Goal: Transaction & Acquisition: Book appointment/travel/reservation

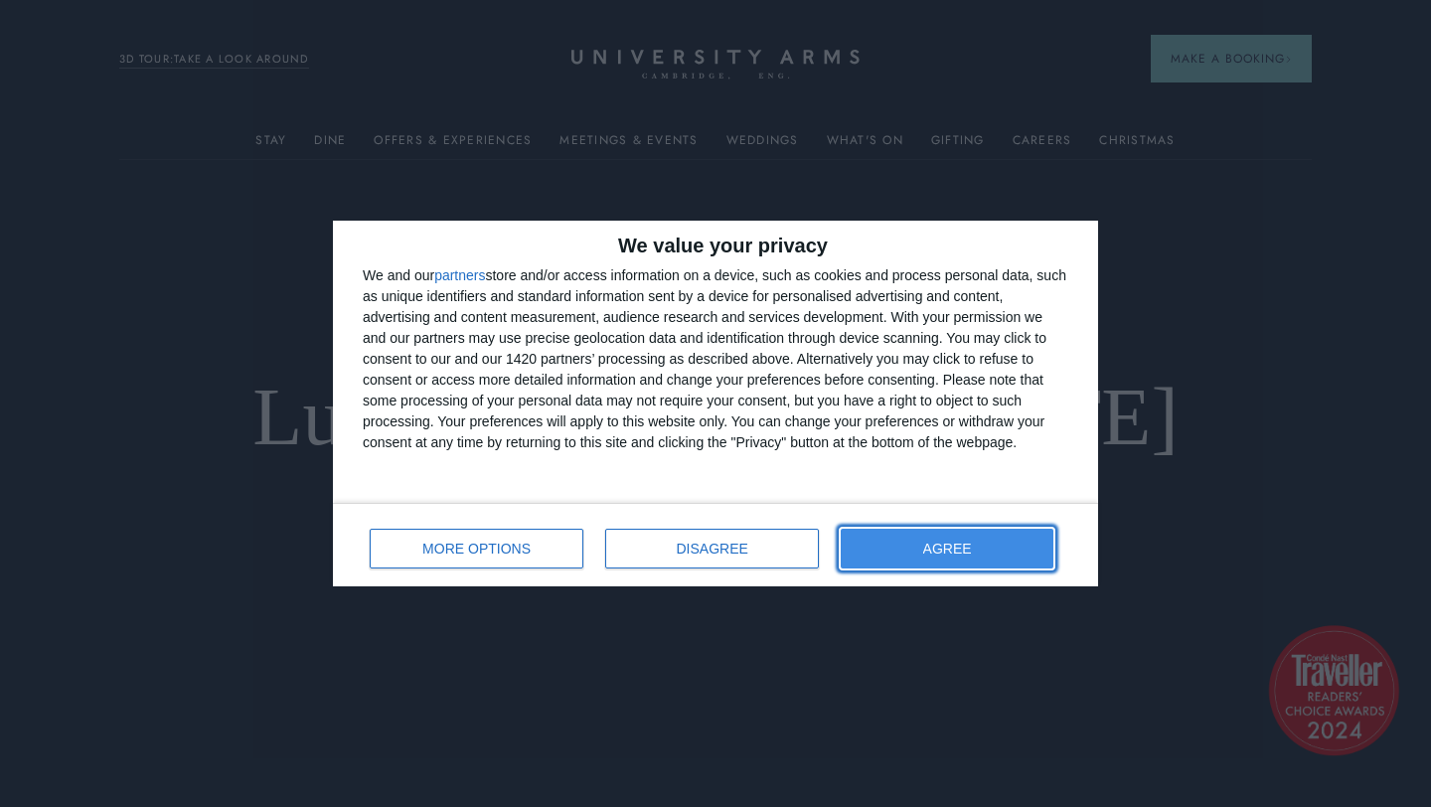
click at [899, 557] on button "AGREE" at bounding box center [947, 549] width 213 height 40
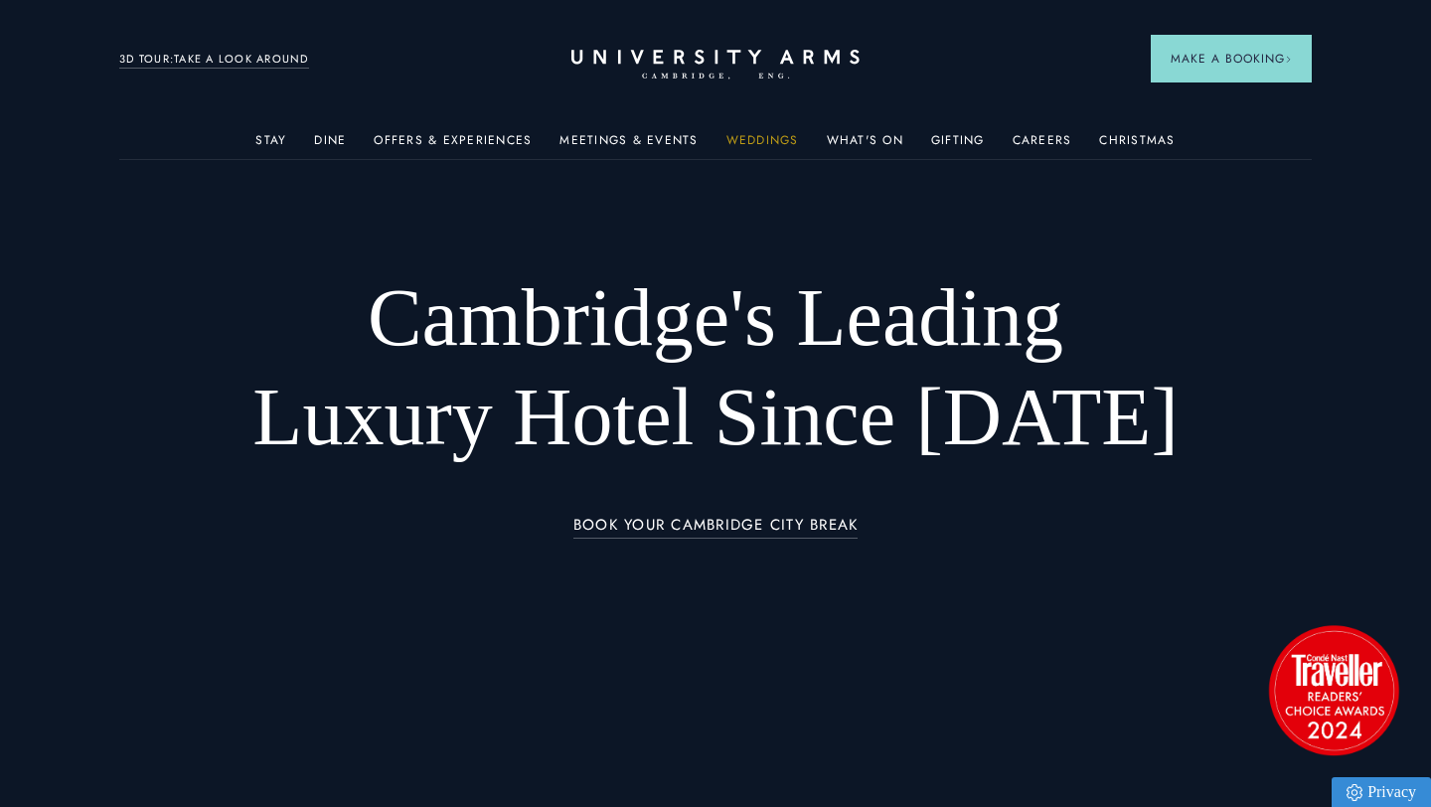
click at [744, 136] on link "Weddings" at bounding box center [763, 146] width 73 height 26
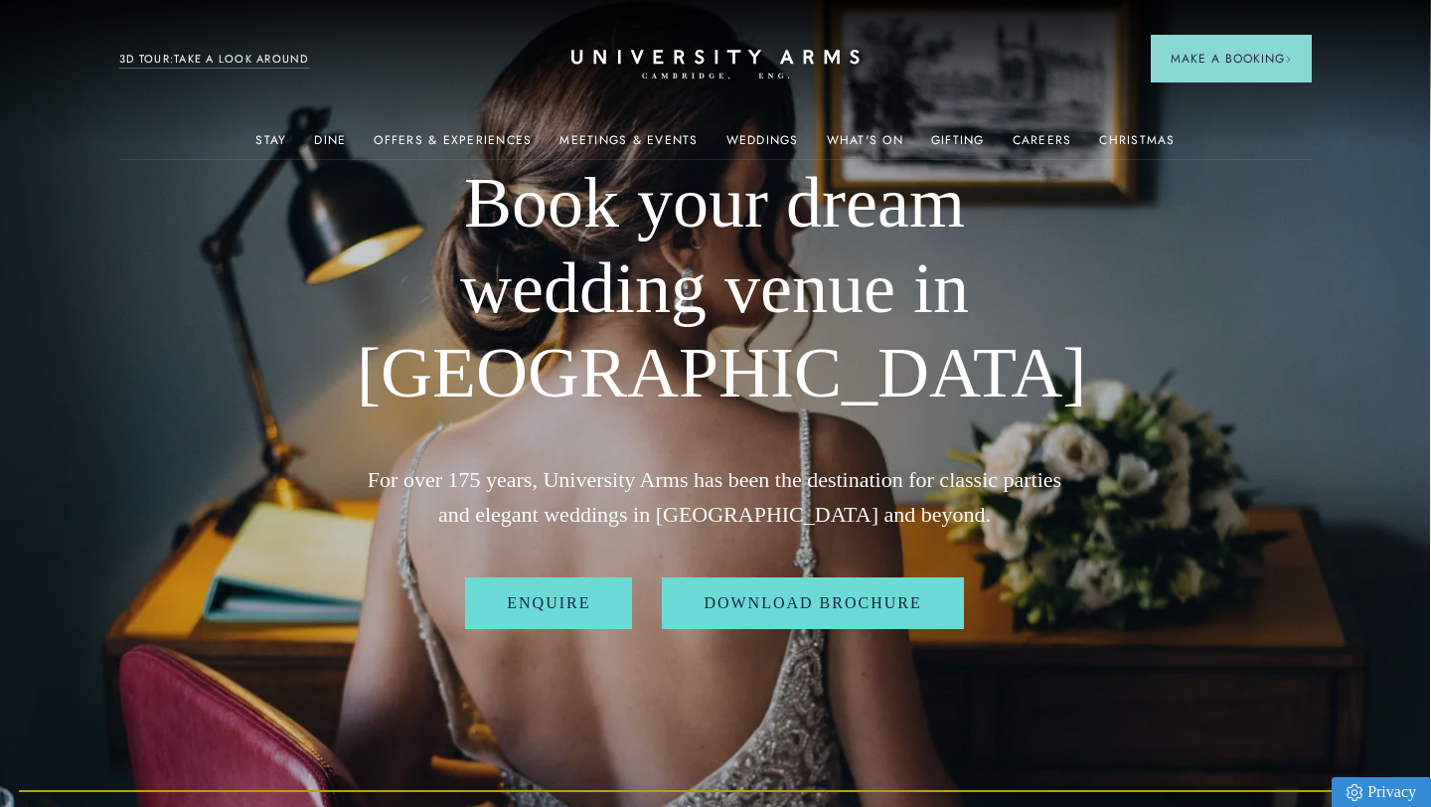
scroll to position [0, 1]
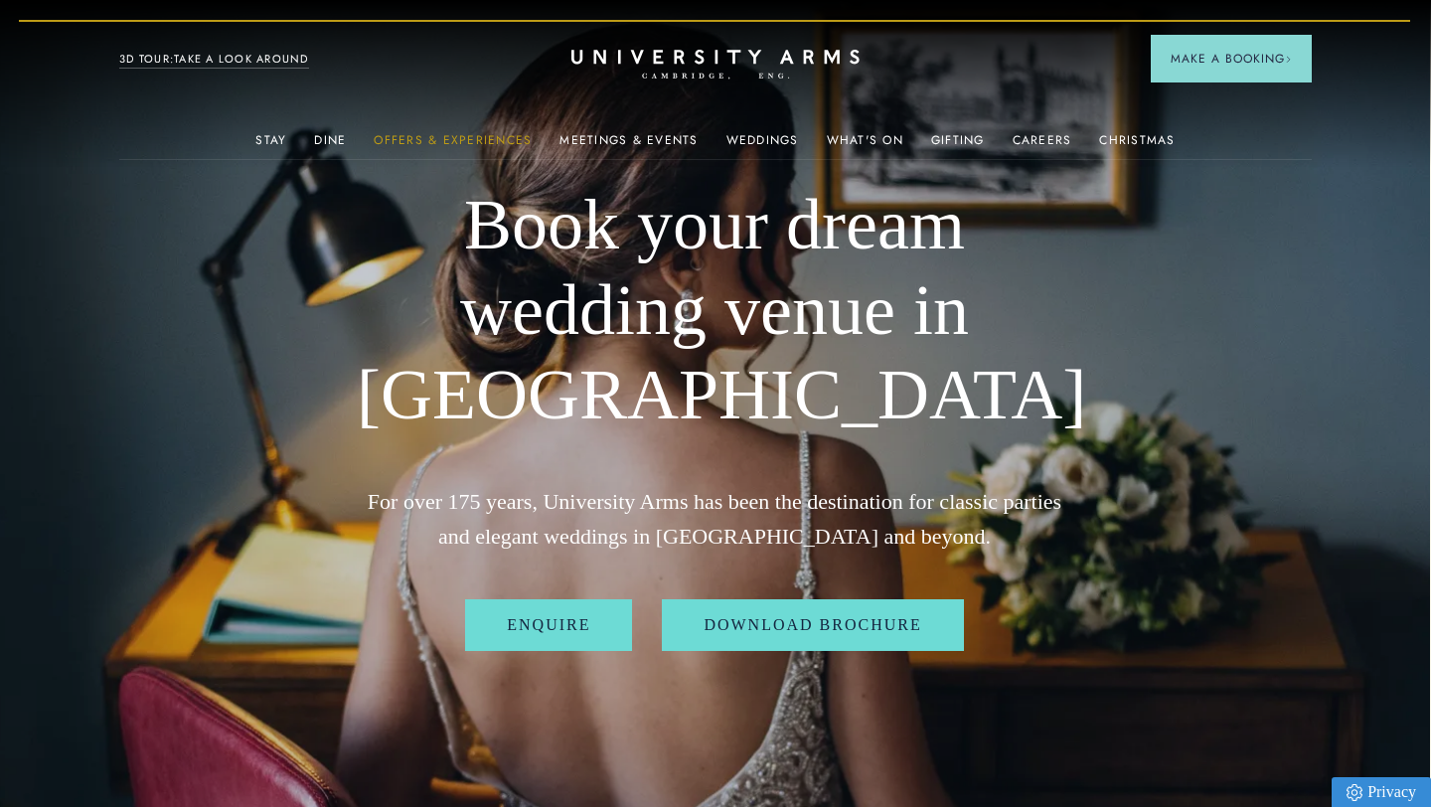
click at [484, 136] on link "Offers & Experiences" at bounding box center [453, 146] width 158 height 26
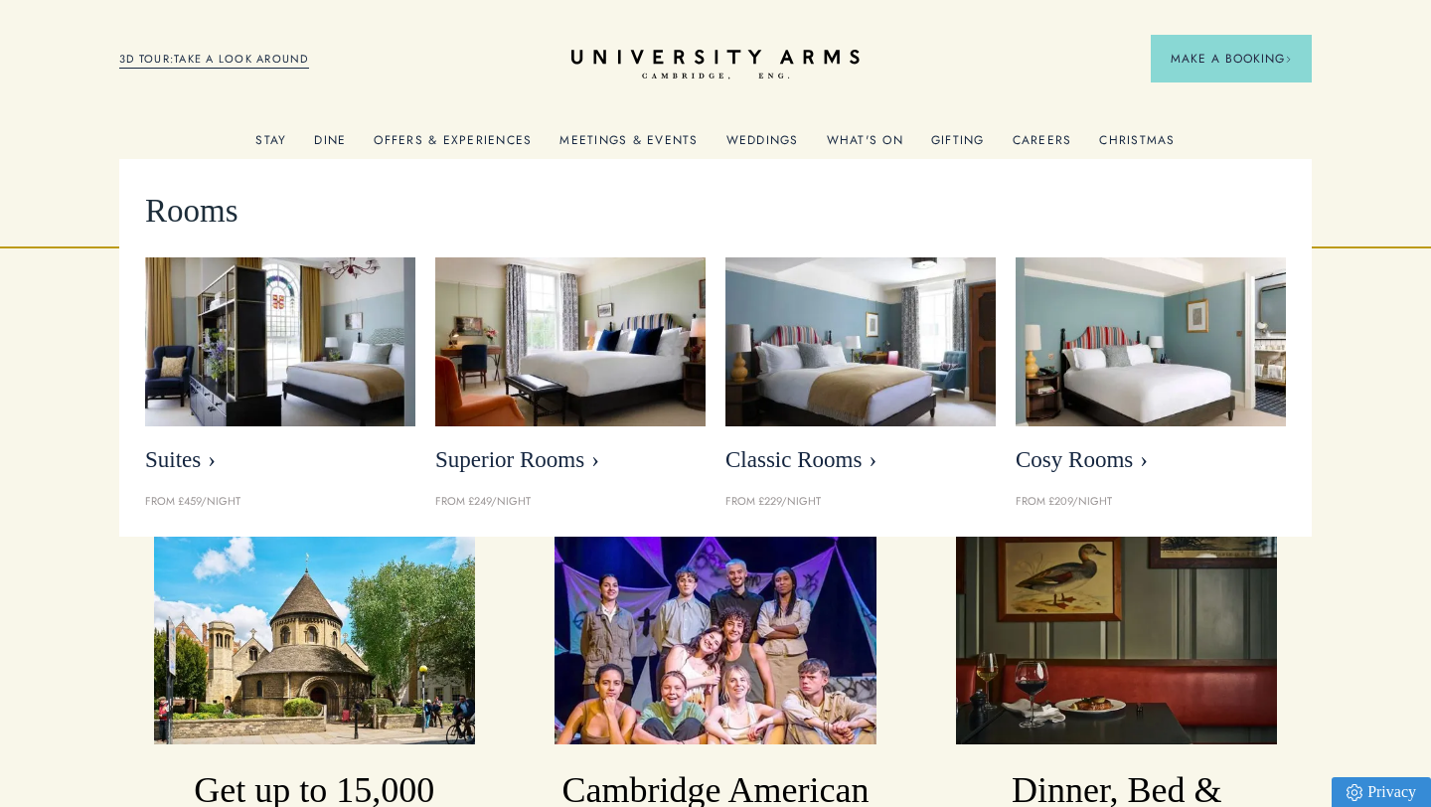
click at [284, 141] on link "Stay" at bounding box center [270, 146] width 31 height 26
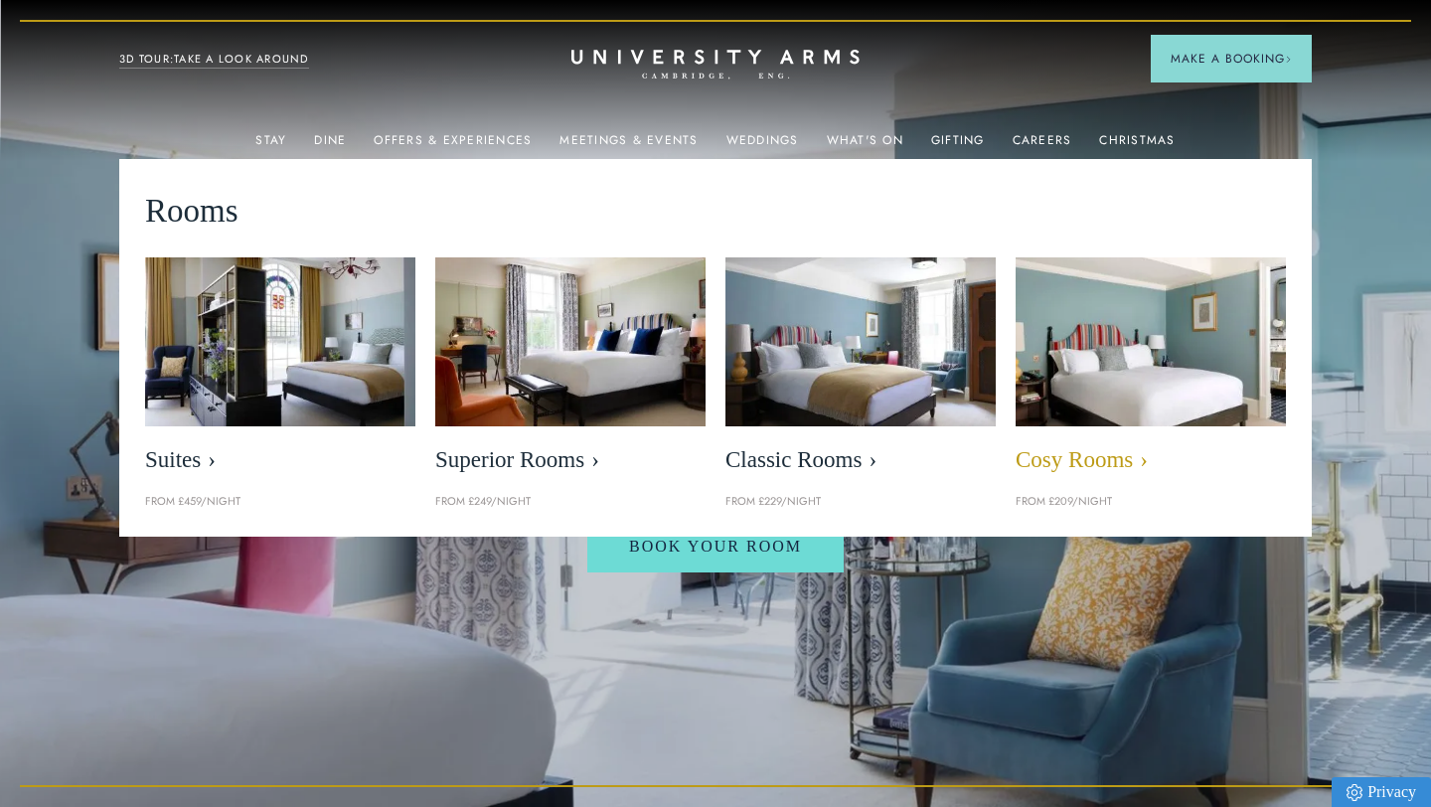
click at [1088, 464] on span "Cosy Rooms" at bounding box center [1151, 460] width 270 height 28
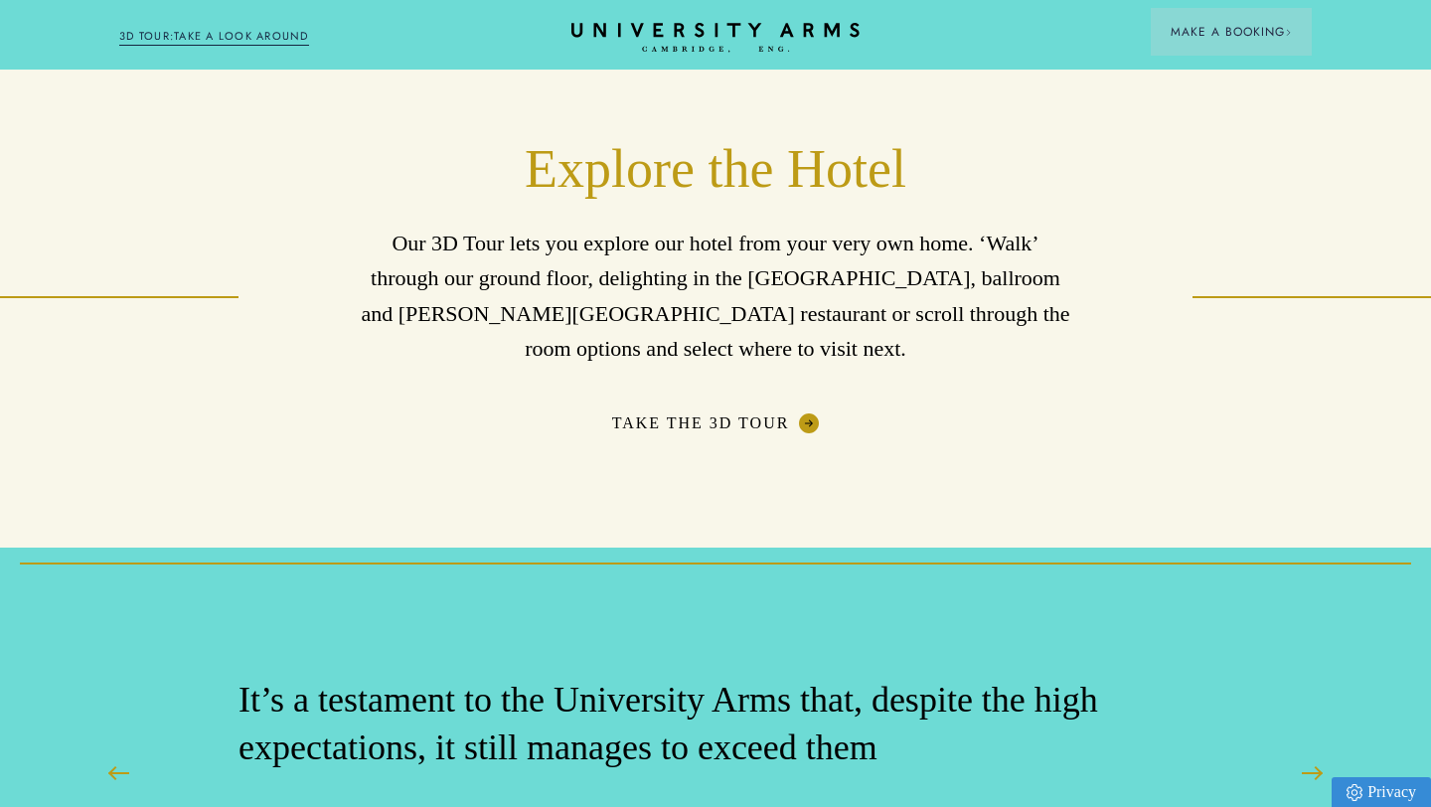
scroll to position [3077, 0]
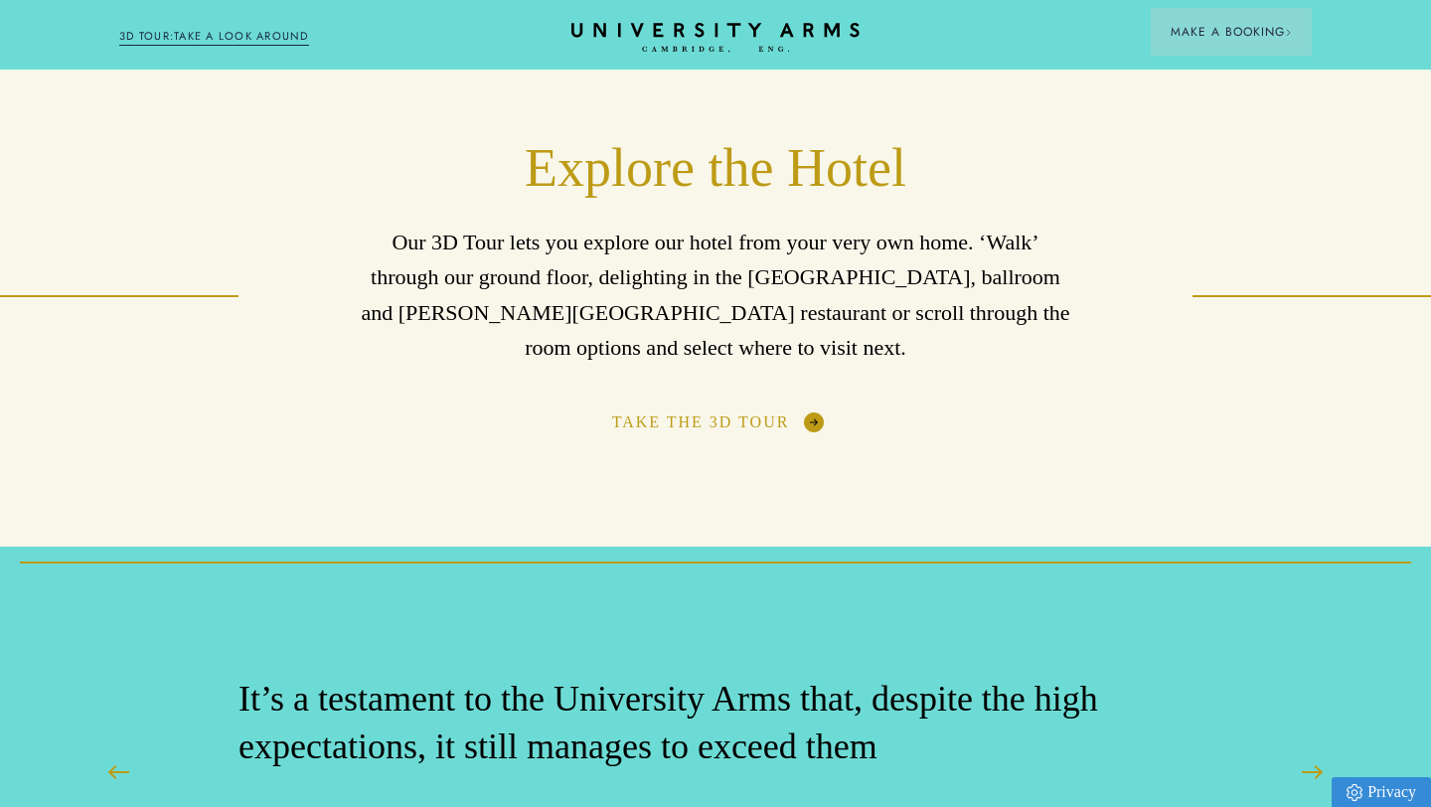
click at [752, 412] on link "Take the 3D Tour" at bounding box center [716, 422] width 208 height 20
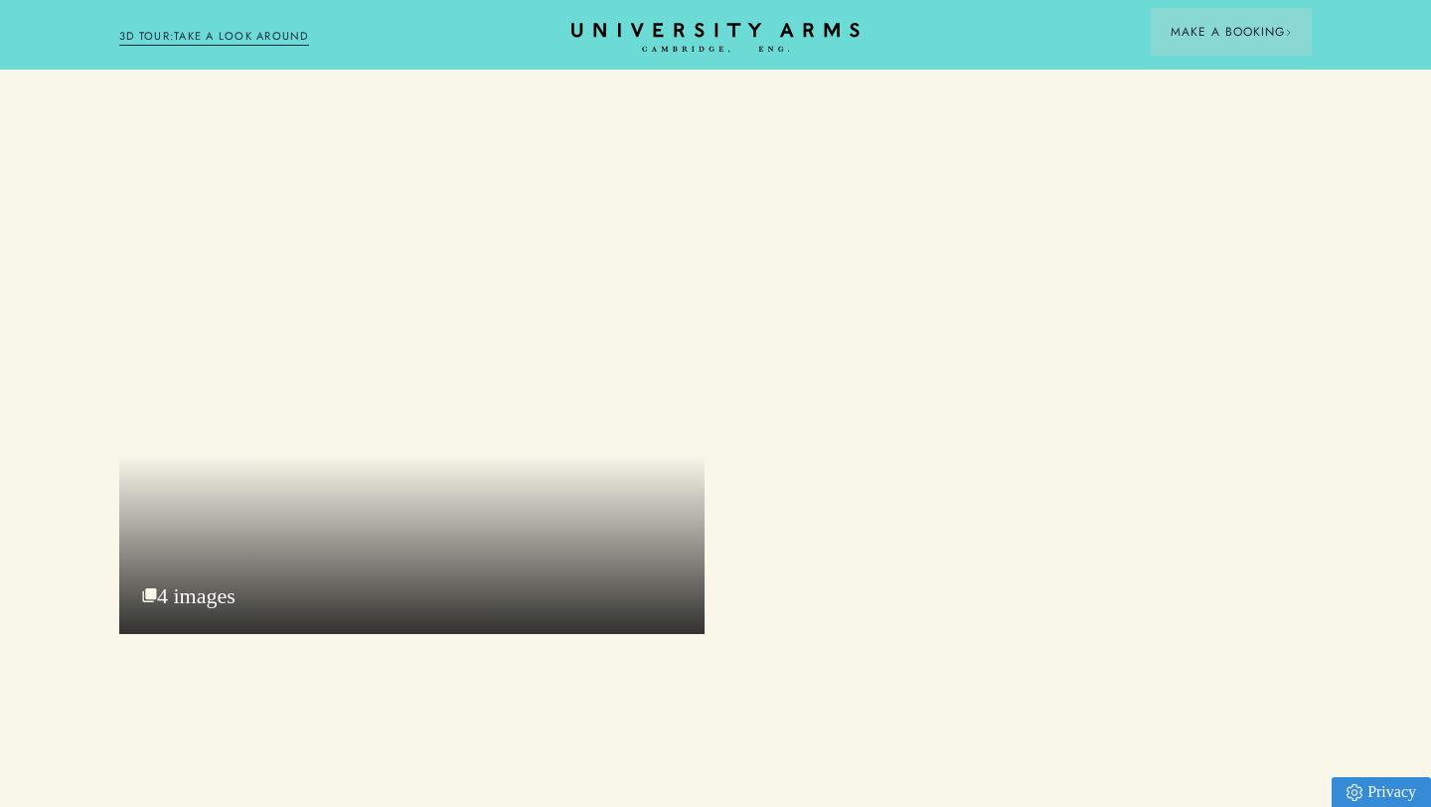
scroll to position [2402, 0]
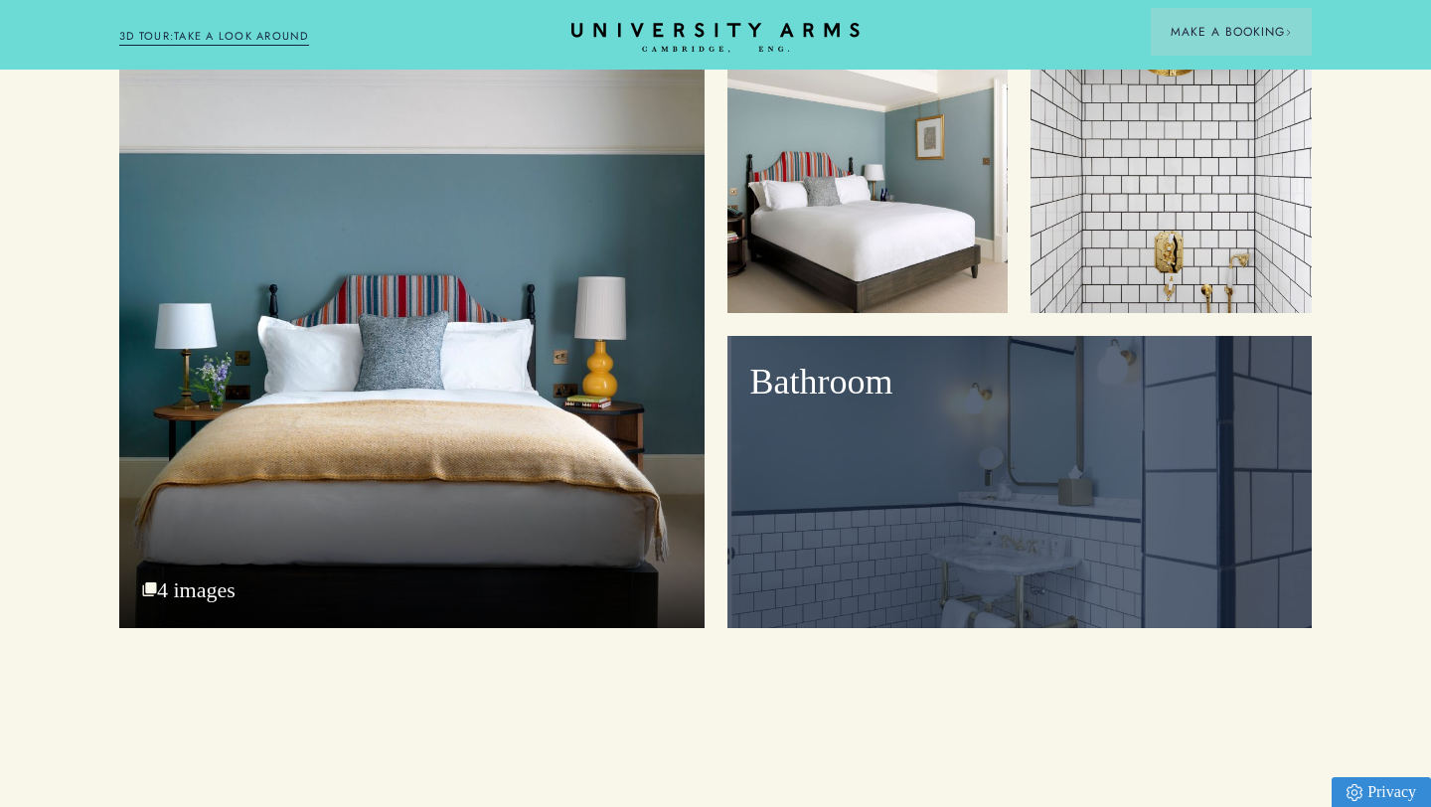
click at [883, 359] on p "Bathroom" at bounding box center [1020, 383] width 540 height 48
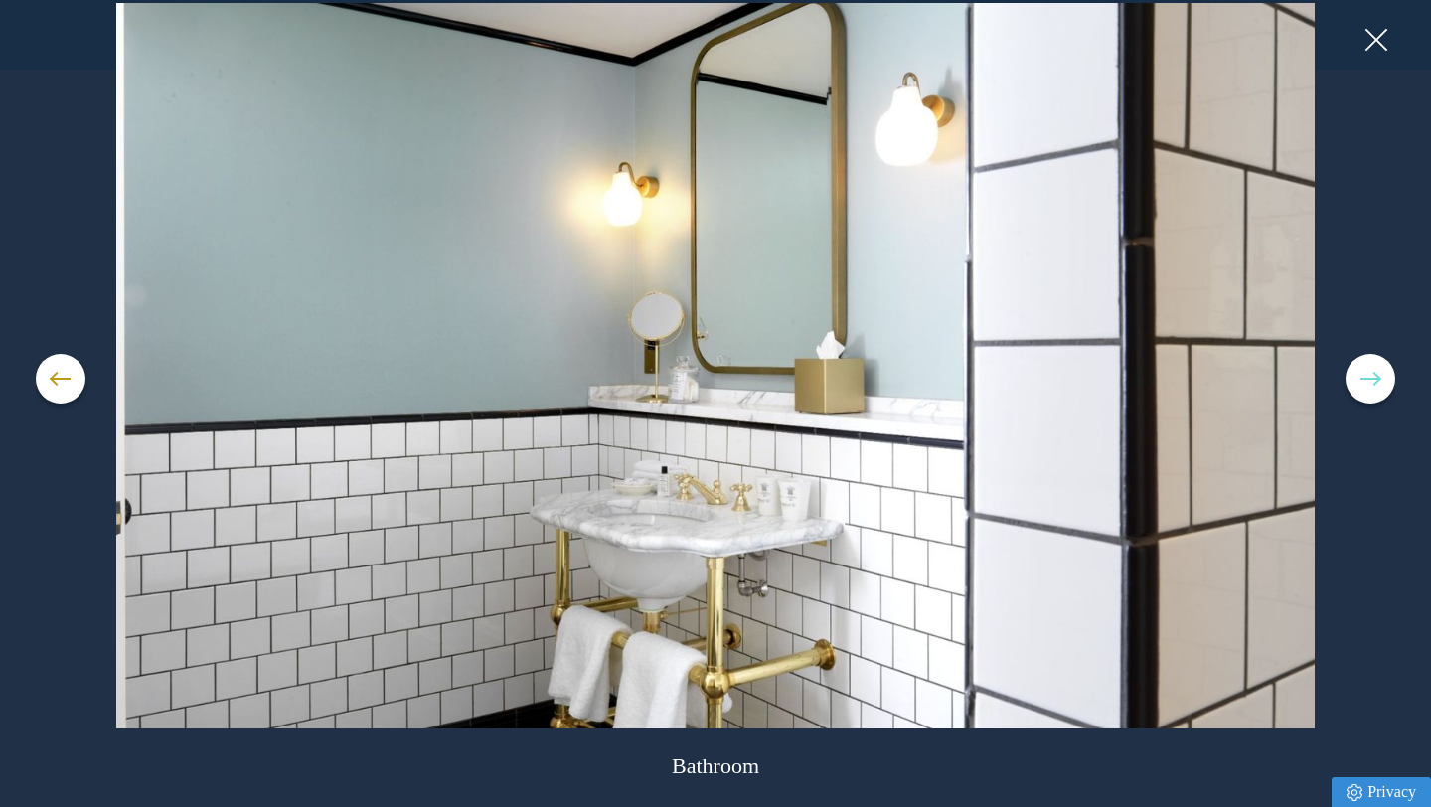
click at [1380, 381] on button at bounding box center [1371, 379] width 50 height 50
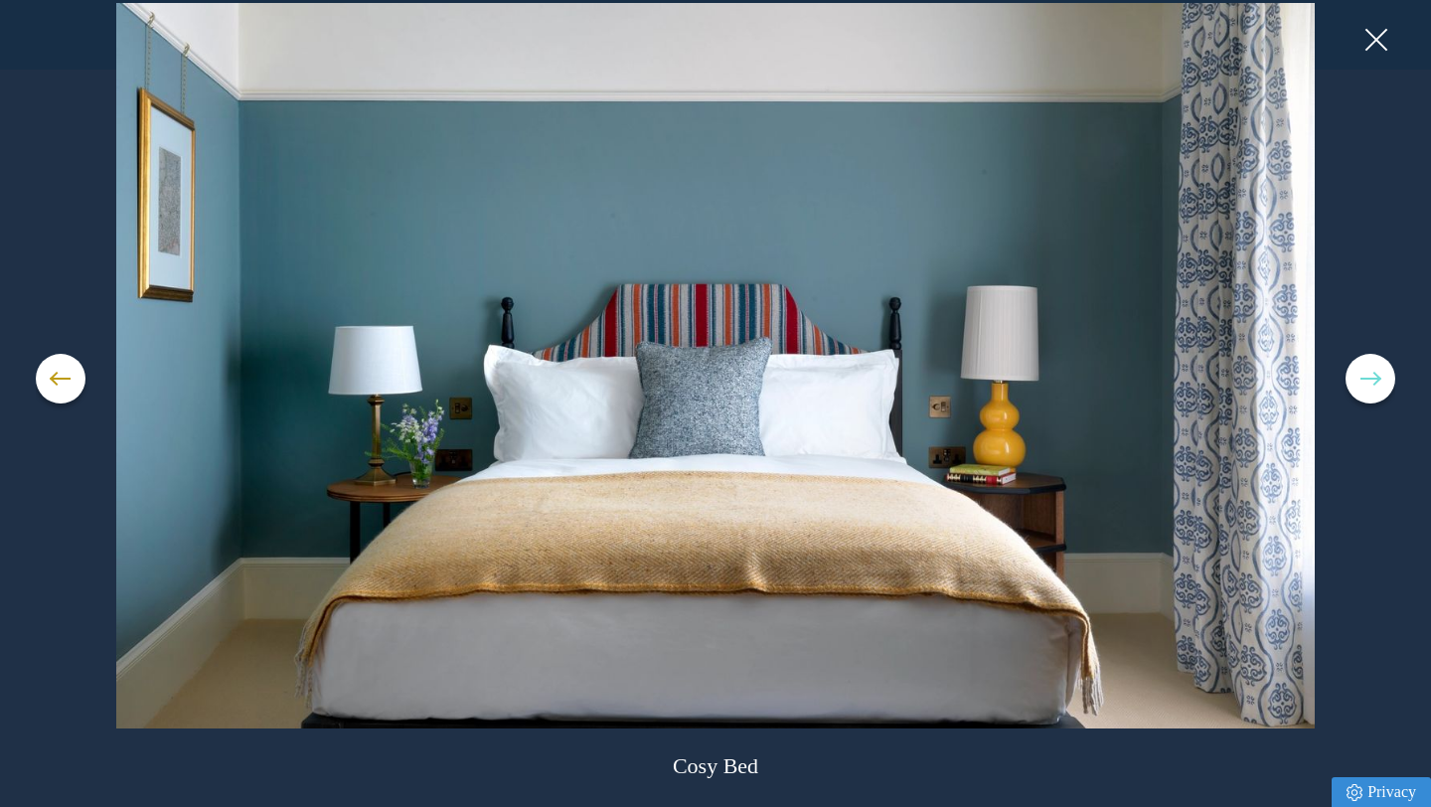
click at [1380, 381] on button at bounding box center [1371, 379] width 50 height 50
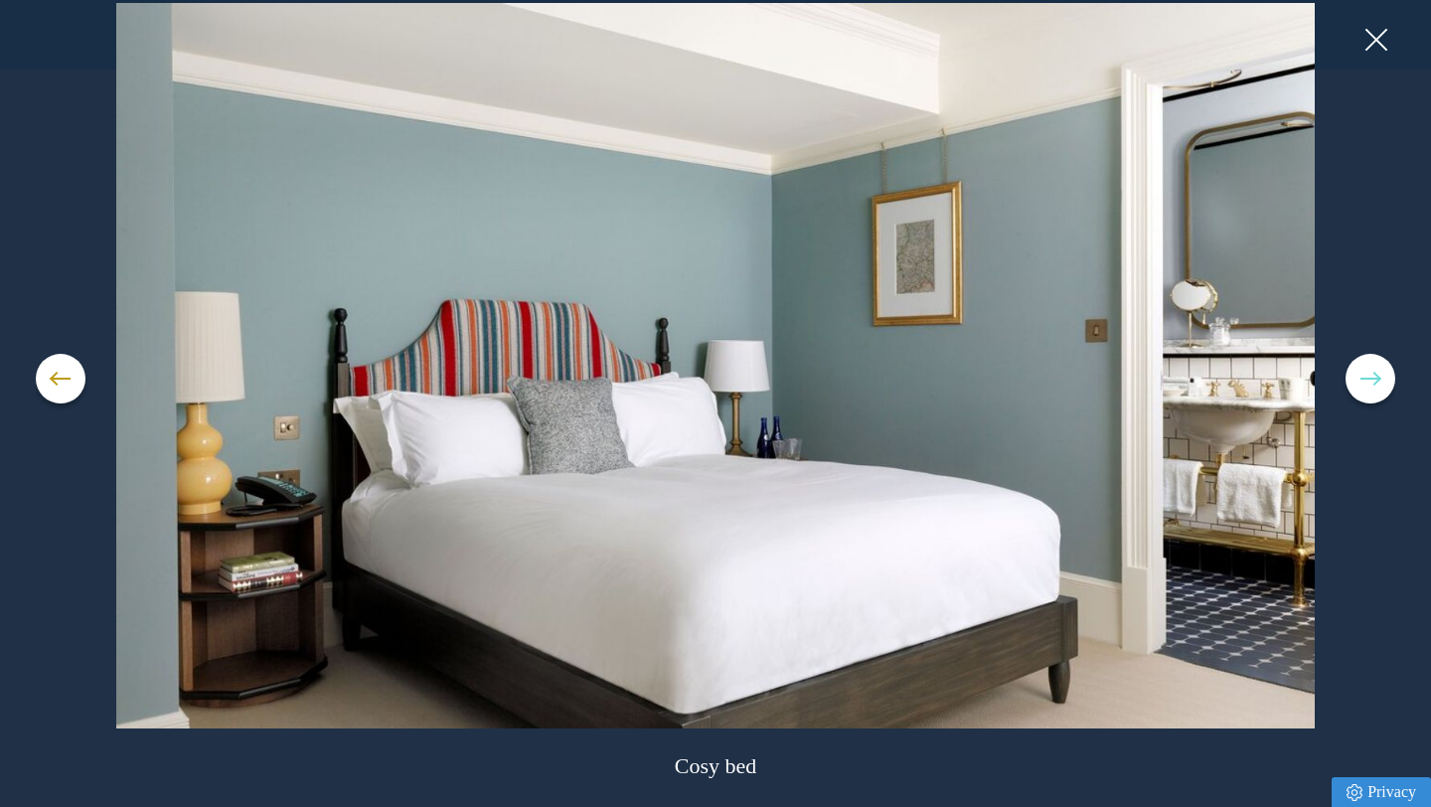
click at [1380, 381] on button at bounding box center [1371, 379] width 50 height 50
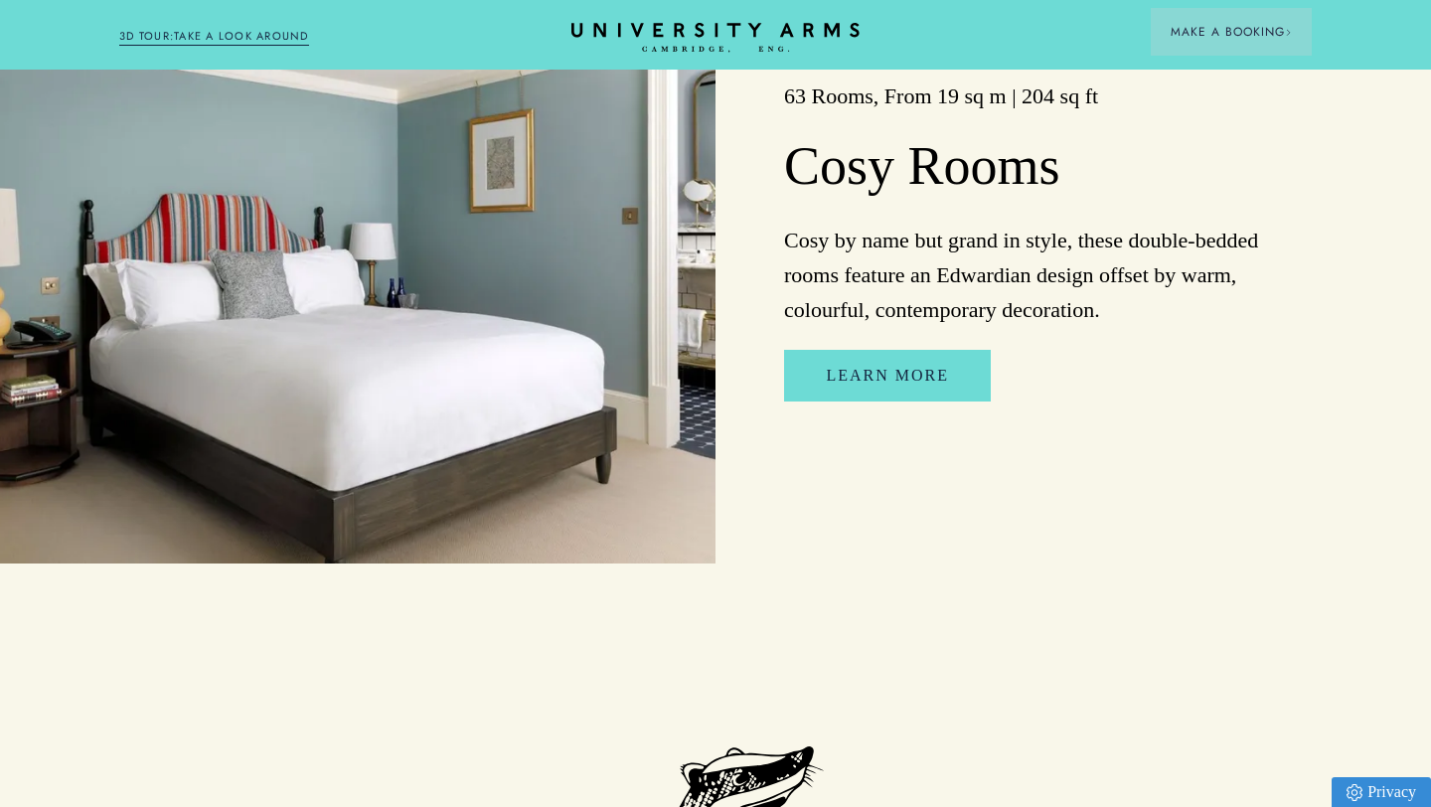
scroll to position [3912, 0]
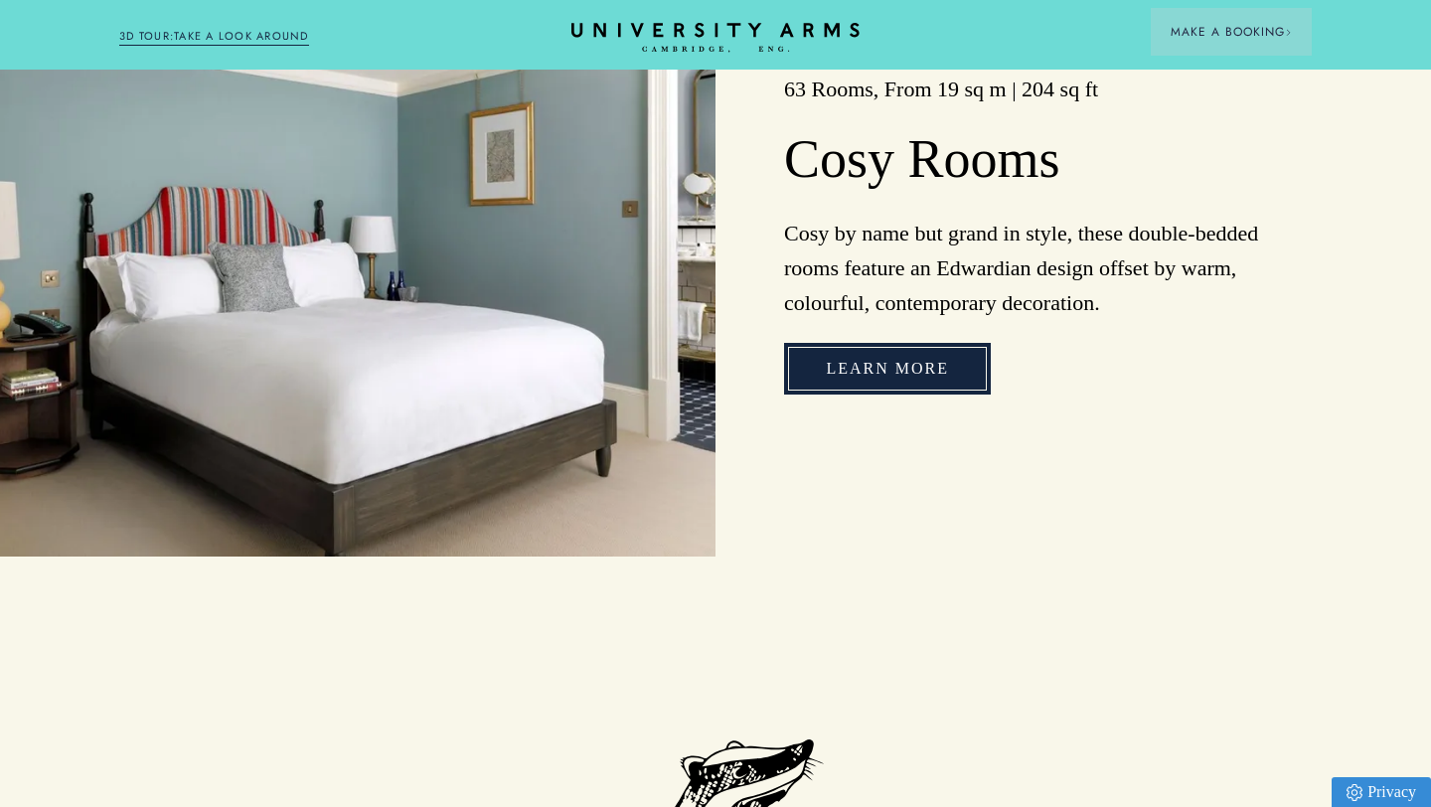
click at [833, 367] on link "Learn More" at bounding box center [887, 369] width 207 height 52
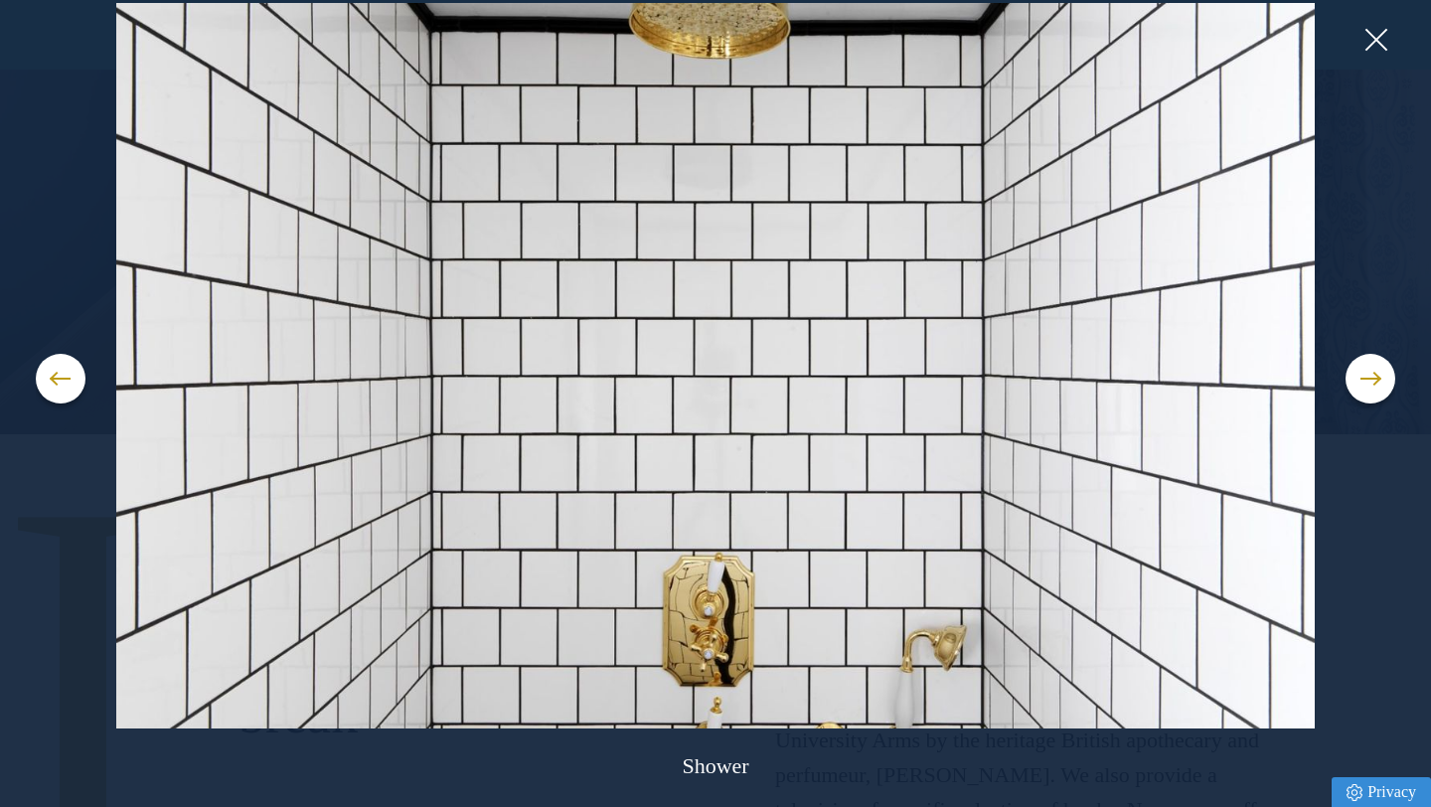
scroll to position [383, 0]
click at [1366, 40] on button at bounding box center [1376, 40] width 30 height 30
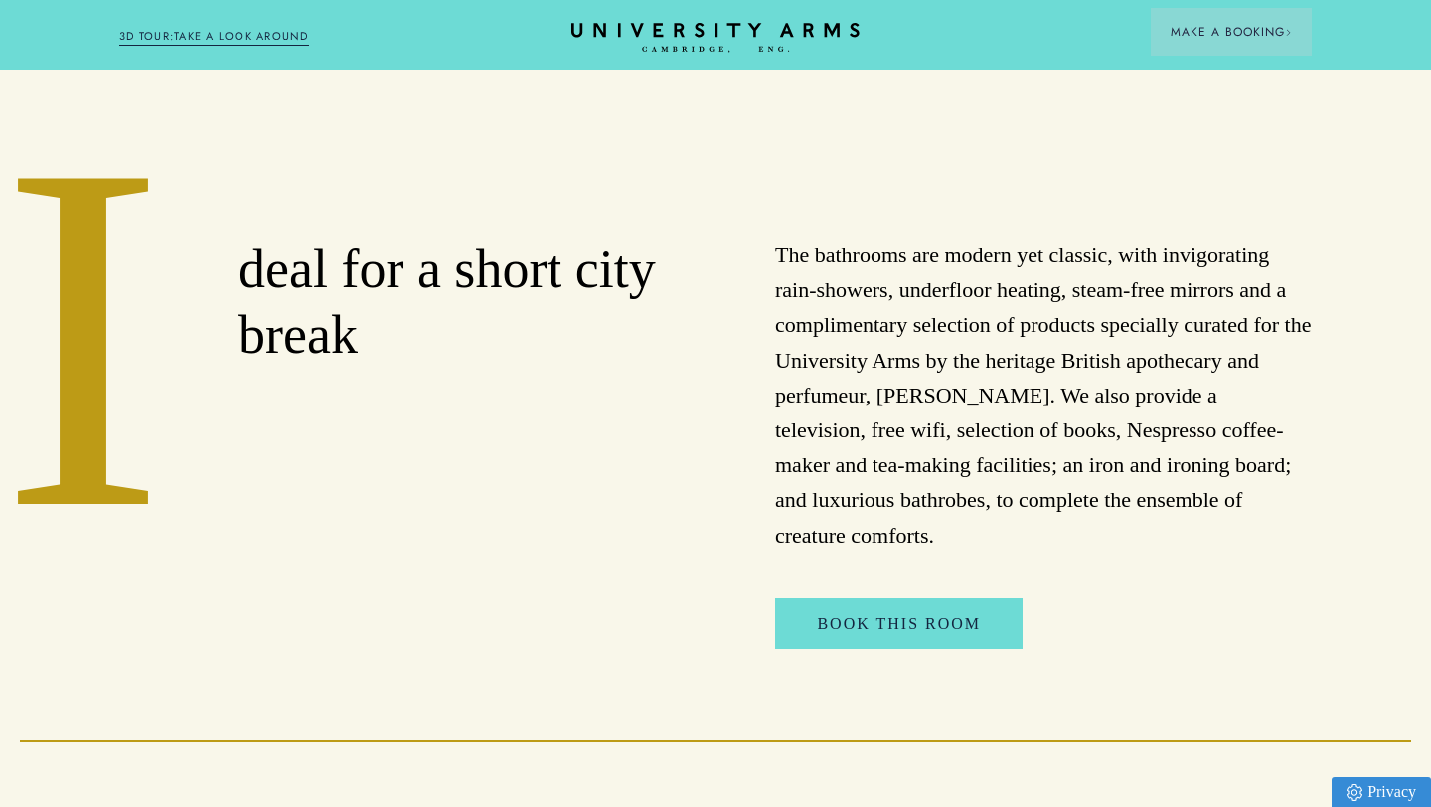
scroll to position [755, 0]
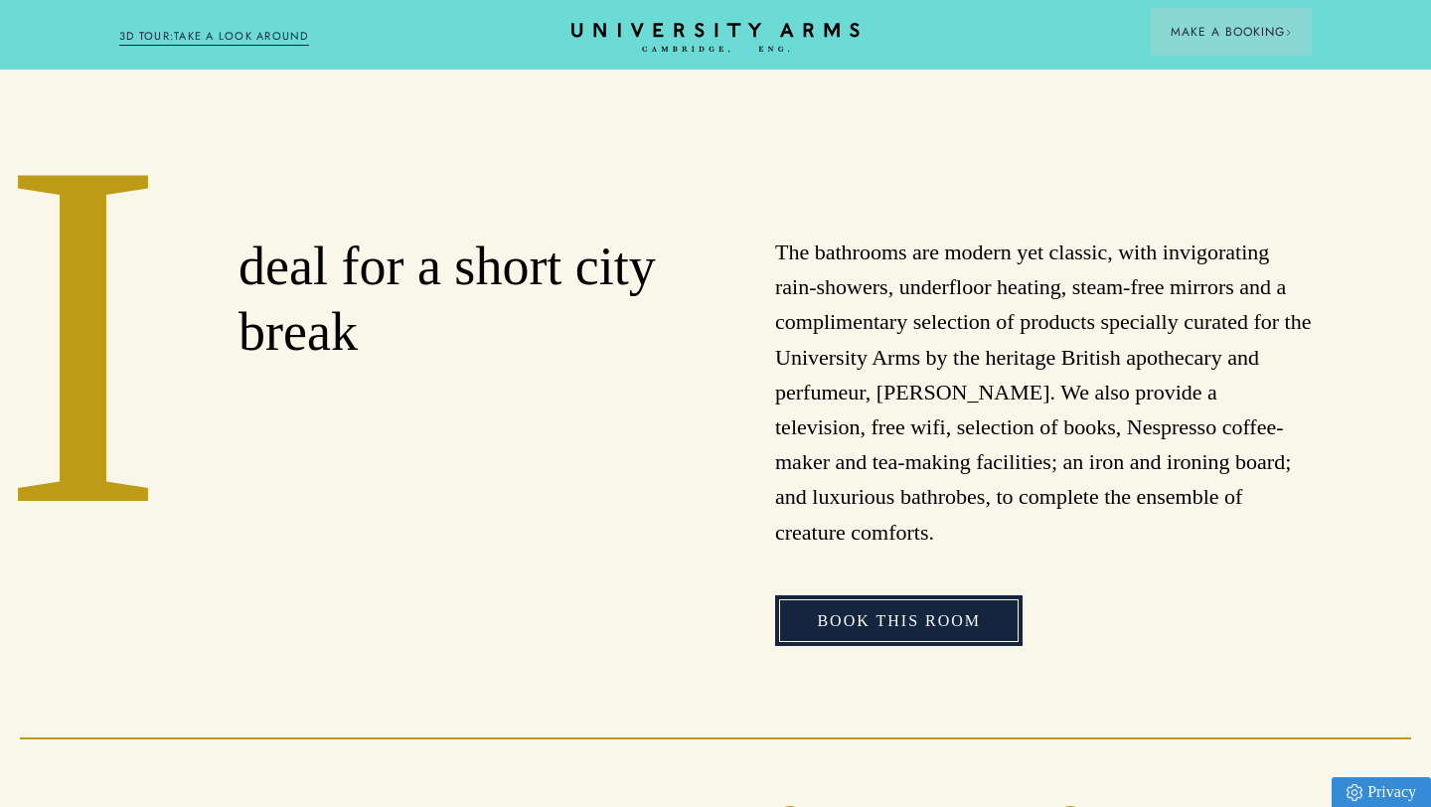
click at [891, 595] on link "Book This Room" at bounding box center [898, 621] width 247 height 52
